Goal: Information Seeking & Learning: Learn about a topic

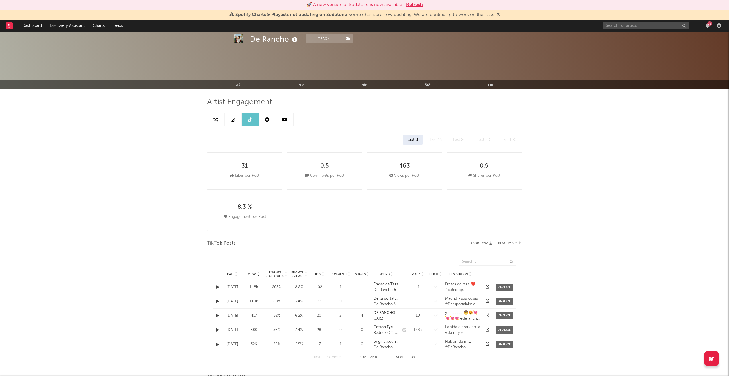
select select "All"
select select "6m"
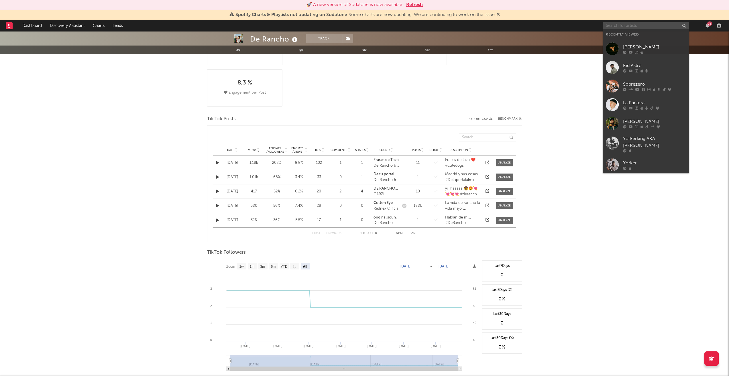
click at [623, 22] on input "text" at bounding box center [646, 25] width 86 height 7
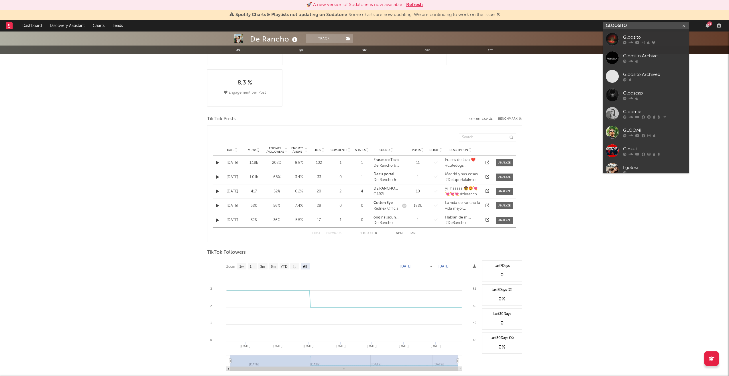
type input "GLOOSITO"
click at [634, 41] on div at bounding box center [654, 42] width 63 height 3
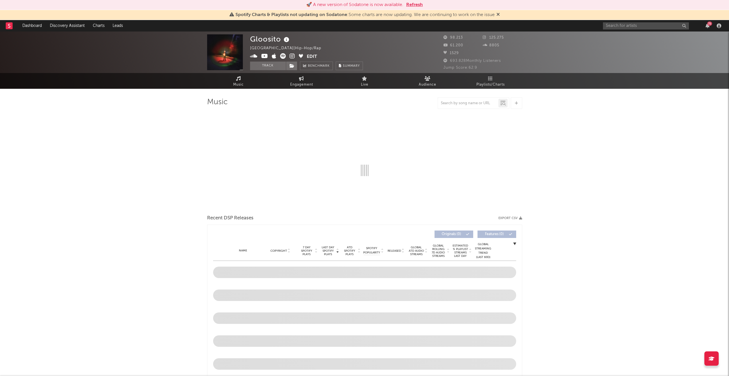
select select "6m"
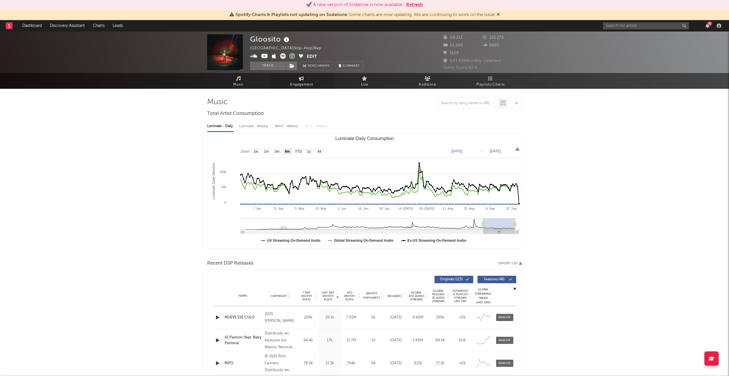
click at [305, 78] on link "Engagement" at bounding box center [301, 81] width 63 height 16
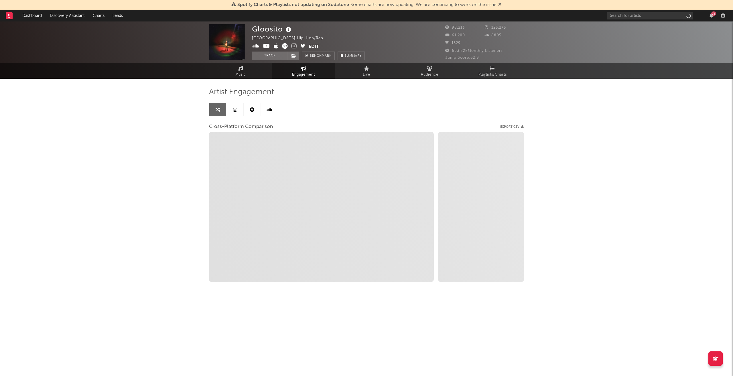
select select "1w"
select select "1m"
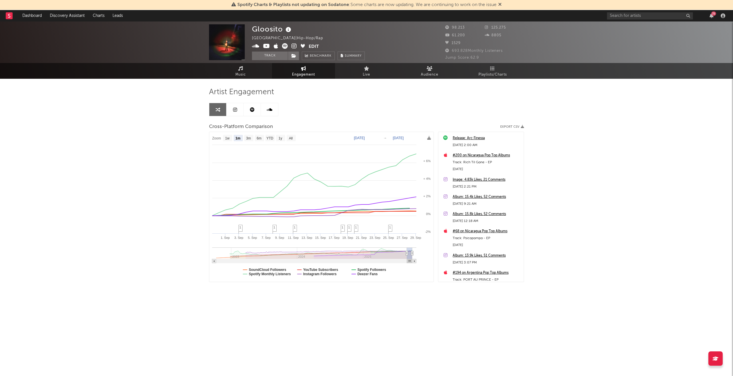
click at [328, 109] on div "Artist Engagement Cross-Platform Comparison Export CSV Zoom 1w 1m 3m 6m YTD 1y …" at bounding box center [366, 184] width 315 height 195
click at [159, 126] on div "Gloosito [GEOGRAPHIC_DATA] | Hip-Hop/Rap Edit Track Benchmark Summary 98.213 12…" at bounding box center [366, 171] width 733 height 301
